Goal: Check status: Check status

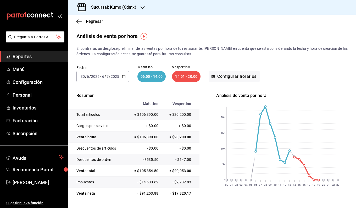
click at [122, 78] on div "[DATE] [DATE] - [DATE] [DATE]" at bounding box center [102, 76] width 53 height 11
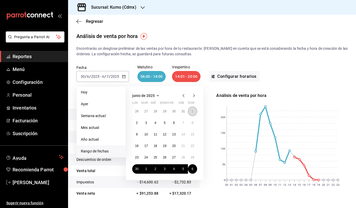
click at [177, 111] on abbr "1" at bounding box center [192, 111] width 2 height 4
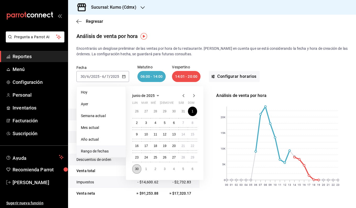
click at [137, 168] on abbr "30" at bounding box center [136, 169] width 3 height 4
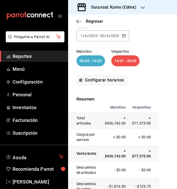
scroll to position [56, 0]
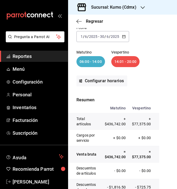
click at [123, 37] on icon "button" at bounding box center [124, 37] width 4 height 4
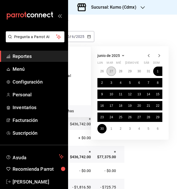
scroll to position [56, 38]
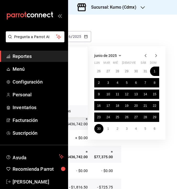
click at [156, 54] on icon "button" at bounding box center [156, 56] width 6 height 6
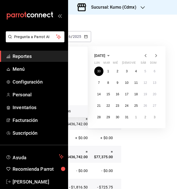
click at [146, 53] on icon "button" at bounding box center [145, 56] width 6 height 6
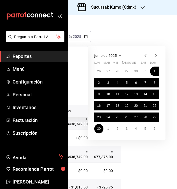
click at [158, 56] on icon "button" at bounding box center [156, 56] width 6 height 6
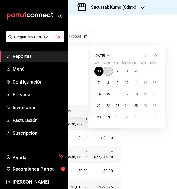
click at [107, 72] on button "1" at bounding box center [107, 71] width 9 height 9
click at [118, 117] on abbr "30" at bounding box center [117, 118] width 3 height 4
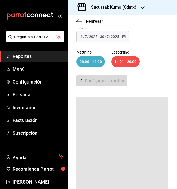
scroll to position [56, 0]
click at [124, 115] on div at bounding box center [121, 149] width 91 height 105
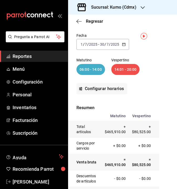
scroll to position [0, 0]
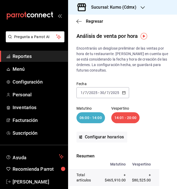
click at [125, 95] on div "[DATE] [DATE] - [DATE] [DATE]" at bounding box center [102, 92] width 53 height 11
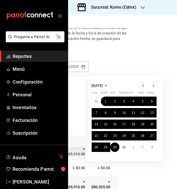
scroll to position [26, 44]
click at [150, 87] on icon "button" at bounding box center [153, 86] width 6 height 6
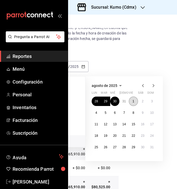
click at [130, 104] on button "1" at bounding box center [133, 101] width 9 height 9
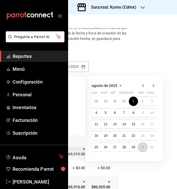
click at [139, 145] on button "30" at bounding box center [142, 147] width 9 height 9
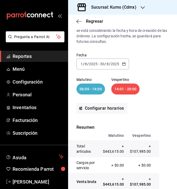
scroll to position [26, 0]
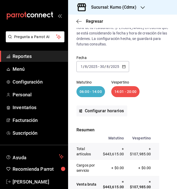
click at [124, 66] on icon "button" at bounding box center [124, 67] width 4 height 4
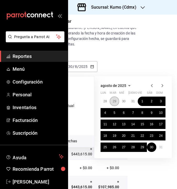
scroll to position [26, 43]
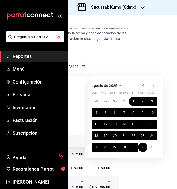
click at [150, 83] on icon "button" at bounding box center [153, 86] width 6 height 6
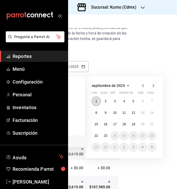
click at [96, 100] on button "1" at bounding box center [96, 101] width 9 height 9
click at [94, 137] on abbr "22" at bounding box center [95, 136] width 3 height 4
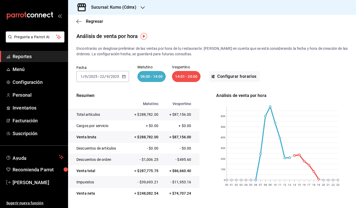
click at [38, 54] on span "Reportes" at bounding box center [38, 56] width 51 height 7
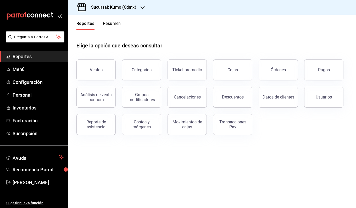
click at [140, 164] on main "Elige la opción que deseas consultar Ventas Categorías Ticket promedio Cajas Ór…" at bounding box center [212, 119] width 288 height 178
click at [177, 78] on button "Ticket promedio" at bounding box center [186, 69] width 39 height 21
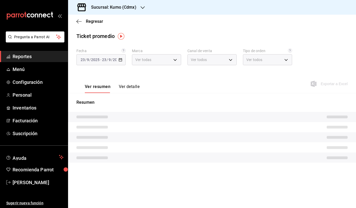
type input "9d845042-2171-4989-8a93-0bc62b0c7bc0,0c79309e-074a-4431-bc95-6adba44f9e05"
type input "PARROT,UBER_EATS,RAPPI,DIDI_FOOD,ONLINE"
type input "bf3054c3-073c-4f13-8594-0a94dc001927,54f13e36-e118-46d9-8c0e-3bde31ba1d55,b15b2…"
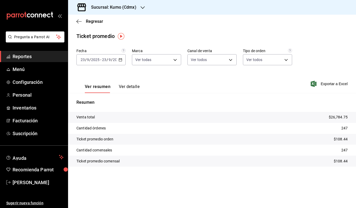
click at [121, 58] on icon "button" at bounding box center [120, 60] width 4 height 4
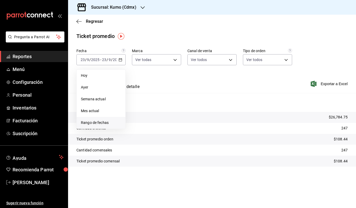
click at [98, 126] on li "Rango de fechas" at bounding box center [101, 123] width 49 height 12
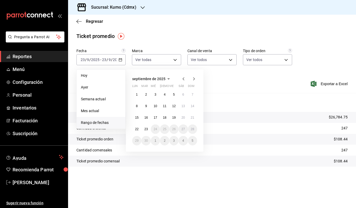
click at [177, 80] on icon "button" at bounding box center [183, 79] width 6 height 6
click at [177, 95] on button "1" at bounding box center [192, 94] width 9 height 9
click at [137, 152] on abbr "30" at bounding box center [136, 152] width 3 height 4
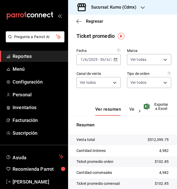
click at [114, 58] on icon "button" at bounding box center [115, 60] width 4 height 4
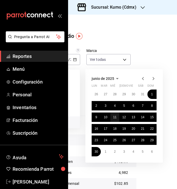
scroll to position [0, 42]
click at [154, 79] on icon "button" at bounding box center [153, 79] width 6 height 6
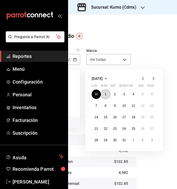
click at [106, 92] on button "1" at bounding box center [105, 94] width 9 height 9
click at [110, 141] on button "30" at bounding box center [114, 140] width 9 height 9
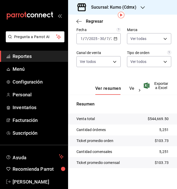
scroll to position [23, 0]
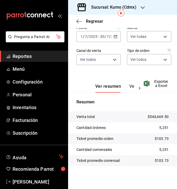
click at [114, 37] on icon "button" at bounding box center [115, 37] width 4 height 4
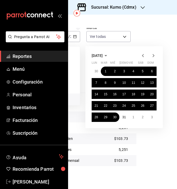
scroll to position [23, 44]
click at [151, 55] on icon "button" at bounding box center [153, 56] width 6 height 6
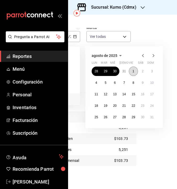
click at [132, 73] on abbr "1" at bounding box center [133, 72] width 2 height 4
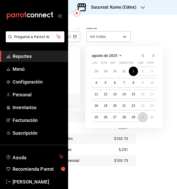
click at [138, 120] on button "30" at bounding box center [142, 117] width 9 height 9
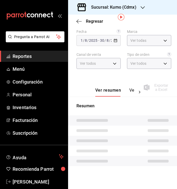
scroll to position [23, 0]
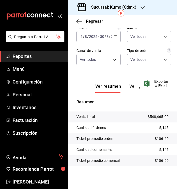
click at [113, 35] on icon "button" at bounding box center [115, 37] width 4 height 4
click at [115, 35] on icon "button" at bounding box center [115, 37] width 4 height 4
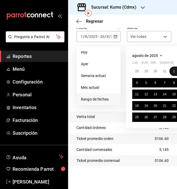
scroll to position [23, 39]
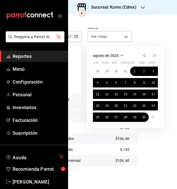
click at [156, 56] on icon "button" at bounding box center [154, 56] width 6 height 6
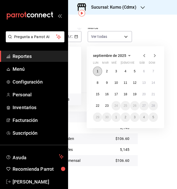
click at [99, 67] on button "1" at bounding box center [97, 71] width 9 height 9
click at [107, 105] on abbr "23" at bounding box center [106, 106] width 3 height 4
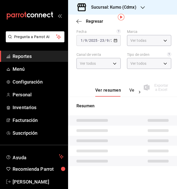
scroll to position [23, 0]
